Goal: Task Accomplishment & Management: Manage account settings

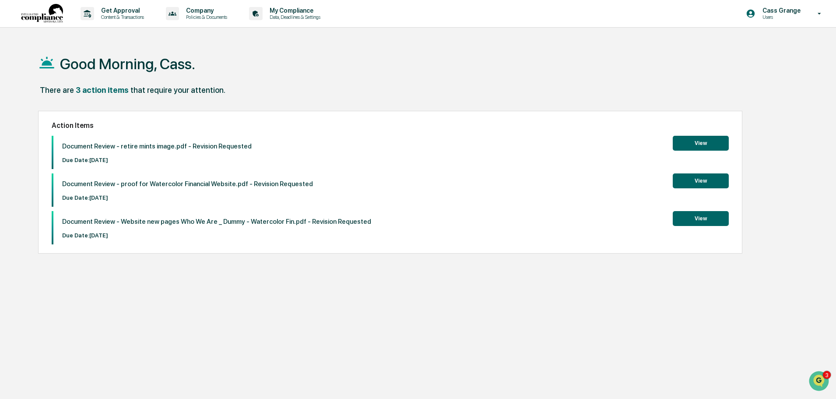
click at [686, 144] on button "View" at bounding box center [701, 143] width 56 height 15
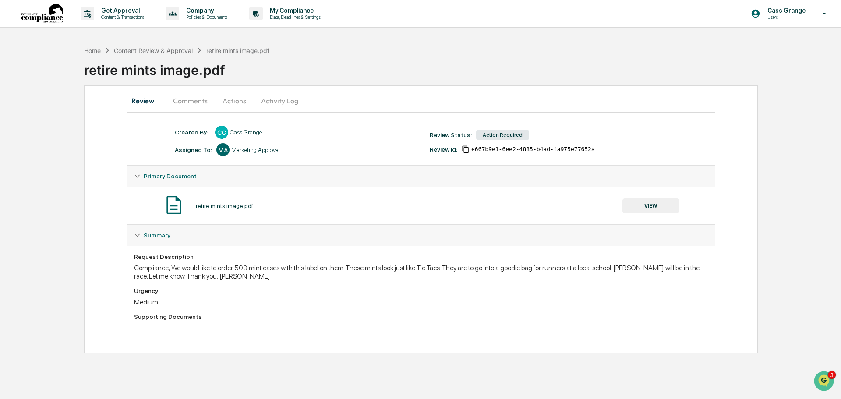
click at [192, 104] on button "Comments" at bounding box center [190, 100] width 49 height 21
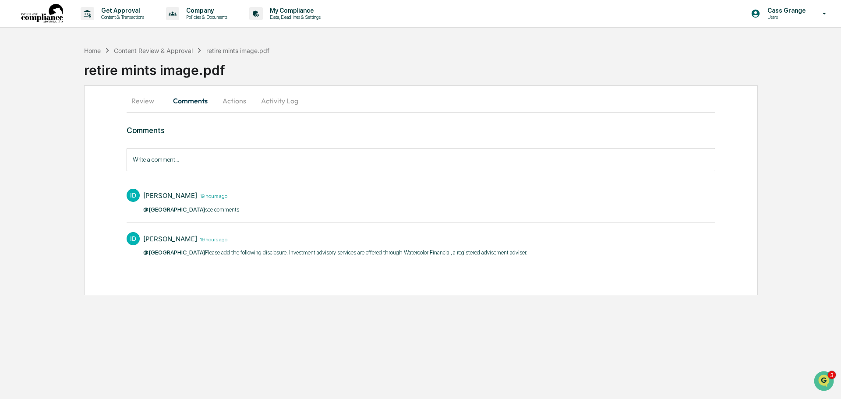
drag, startPoint x: 503, startPoint y: 251, endPoint x: 264, endPoint y: 255, distance: 239.1
click at [264, 255] on div "ID [PERSON_NAME] 19 hours ago @[PERSON_NAME] Please add the following disclosur…" at bounding box center [421, 244] width 588 height 32
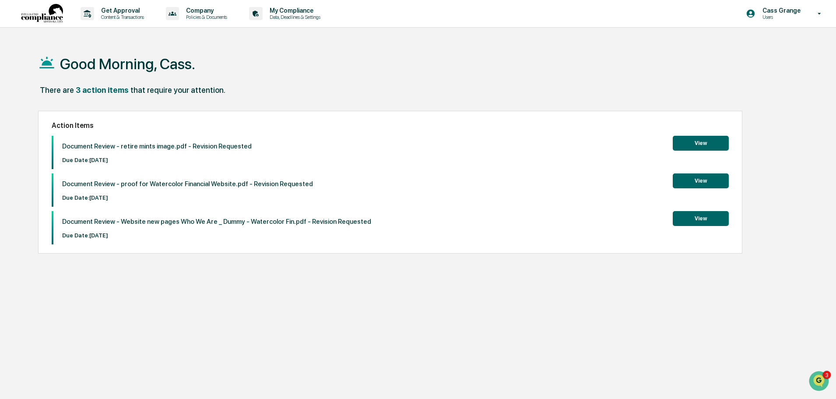
click at [707, 183] on button "View" at bounding box center [701, 180] width 56 height 15
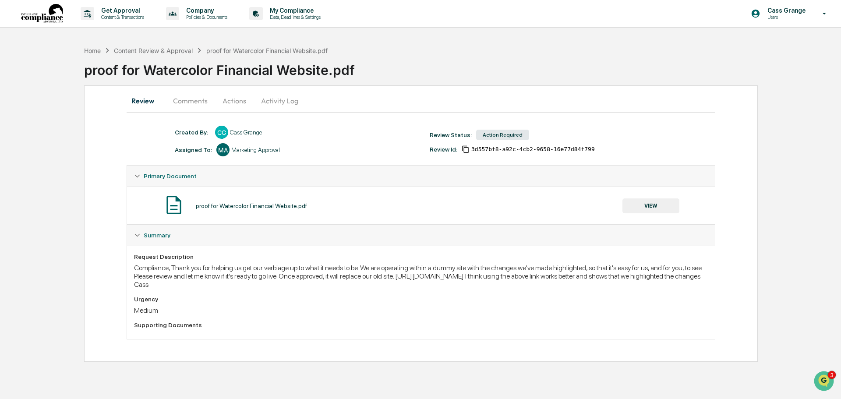
click at [198, 99] on button "Comments" at bounding box center [190, 100] width 49 height 21
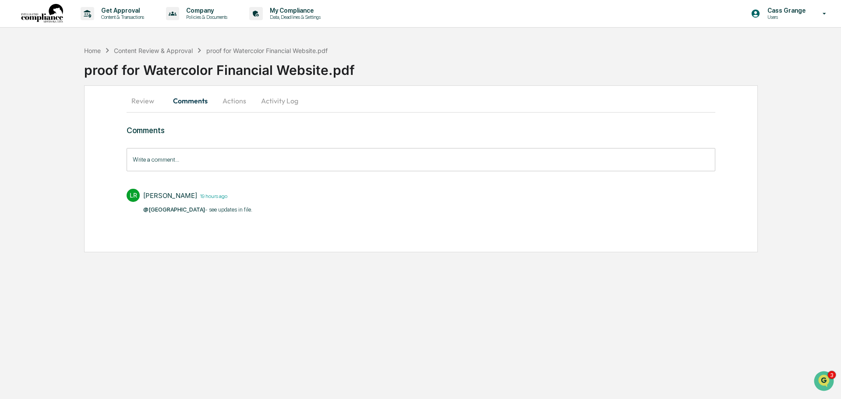
click at [178, 213] on p "@[GEOGRAPHIC_DATA] - see updates in file. ​" at bounding box center [198, 209] width 110 height 9
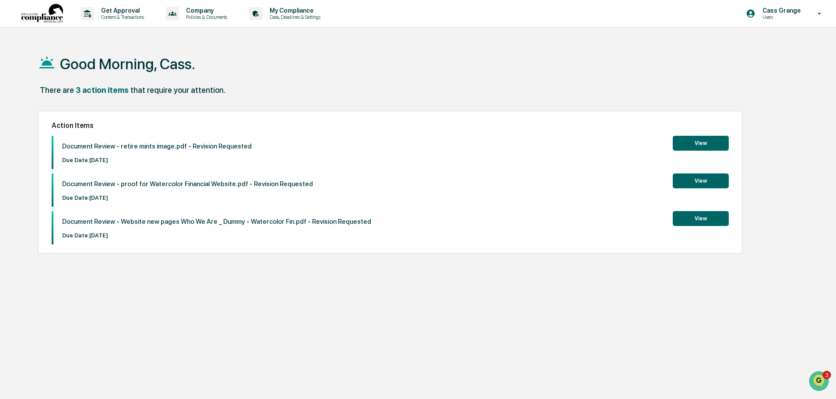
click at [696, 185] on button "View" at bounding box center [701, 180] width 56 height 15
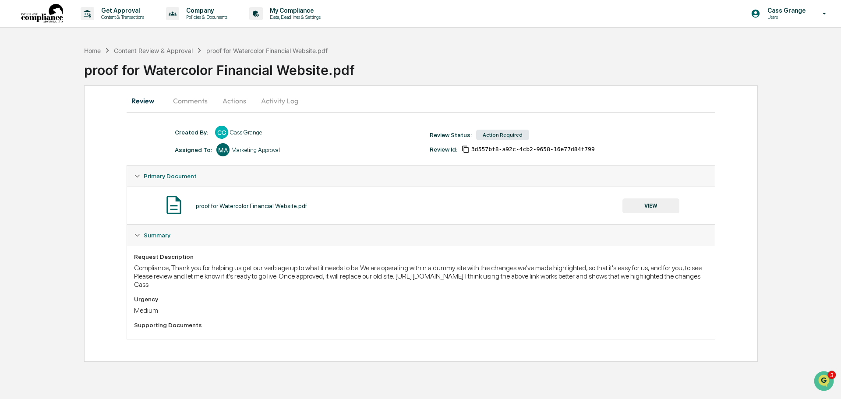
click at [640, 207] on button "VIEW" at bounding box center [650, 205] width 57 height 15
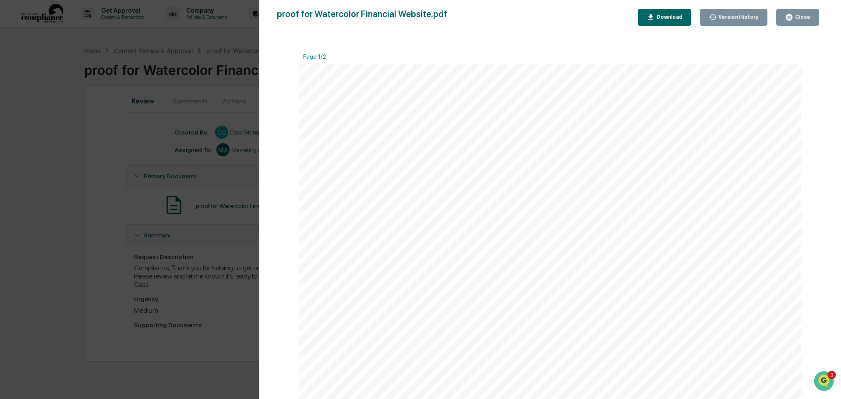
click at [679, 15] on div "Download" at bounding box center [669, 17] width 28 height 6
click at [679, 20] on div "Download" at bounding box center [669, 17] width 28 height 6
click at [214, 45] on div "Version History [DATE] 09:31 PM [PERSON_NAME] [DATE] 04:03 PM Cass Grange proof…" at bounding box center [420, 199] width 841 height 399
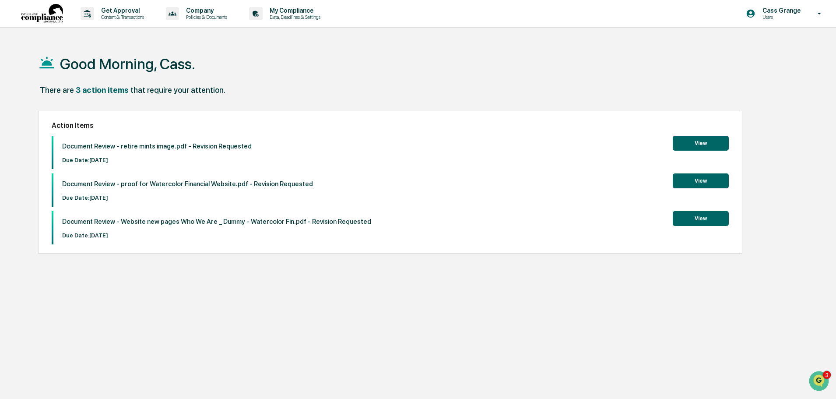
click at [700, 221] on button "View" at bounding box center [701, 218] width 56 height 15
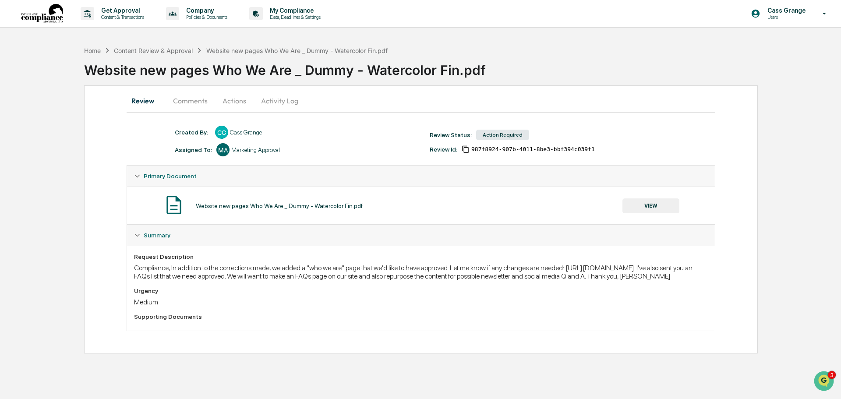
click at [650, 208] on button "VIEW" at bounding box center [650, 205] width 57 height 15
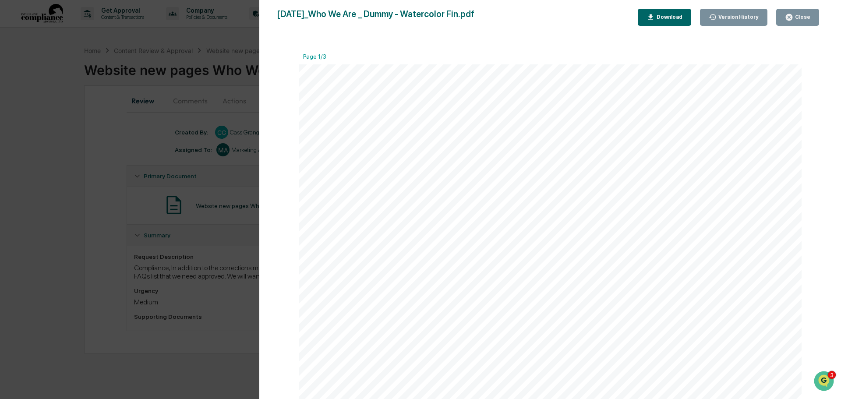
click at [655, 17] on icon "button" at bounding box center [650, 17] width 8 height 8
click at [496, 244] on div "Our Mission Our mission is to help you achieve the confidence and clarity to pu…" at bounding box center [550, 389] width 503 height 651
click at [239, 28] on div "Version History [DATE] 10:20 PM [PERSON_NAME] [DATE] 04:12 PM Cass Grange [DATE…" at bounding box center [420, 199] width 841 height 399
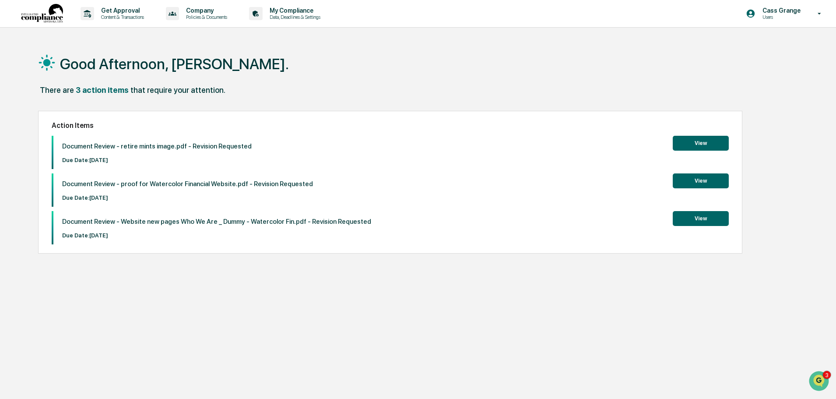
click at [705, 220] on button "View" at bounding box center [701, 218] width 56 height 15
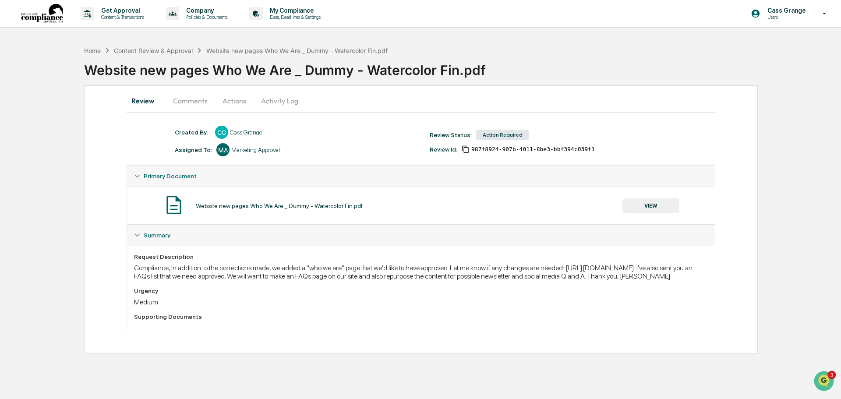
click at [499, 137] on div "Action Required" at bounding box center [502, 135] width 53 height 11
click at [496, 134] on div "Action Required" at bounding box center [502, 135] width 53 height 11
click at [229, 100] on button "Actions" at bounding box center [234, 100] width 39 height 21
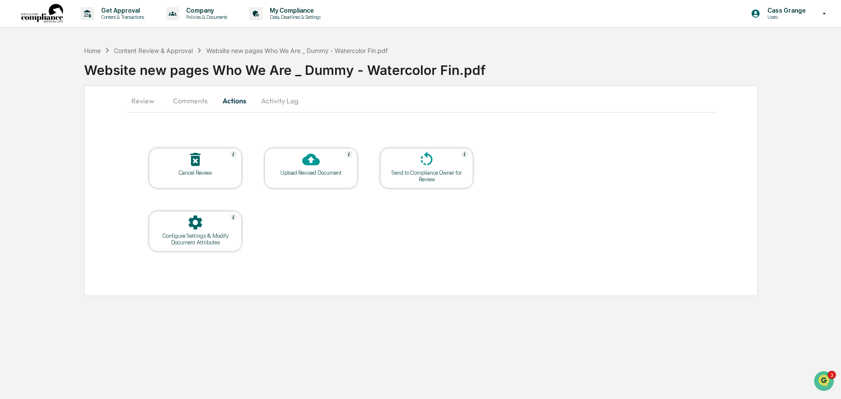
click at [316, 166] on icon at bounding box center [311, 160] width 18 height 18
